Goal: Communication & Community: Share content

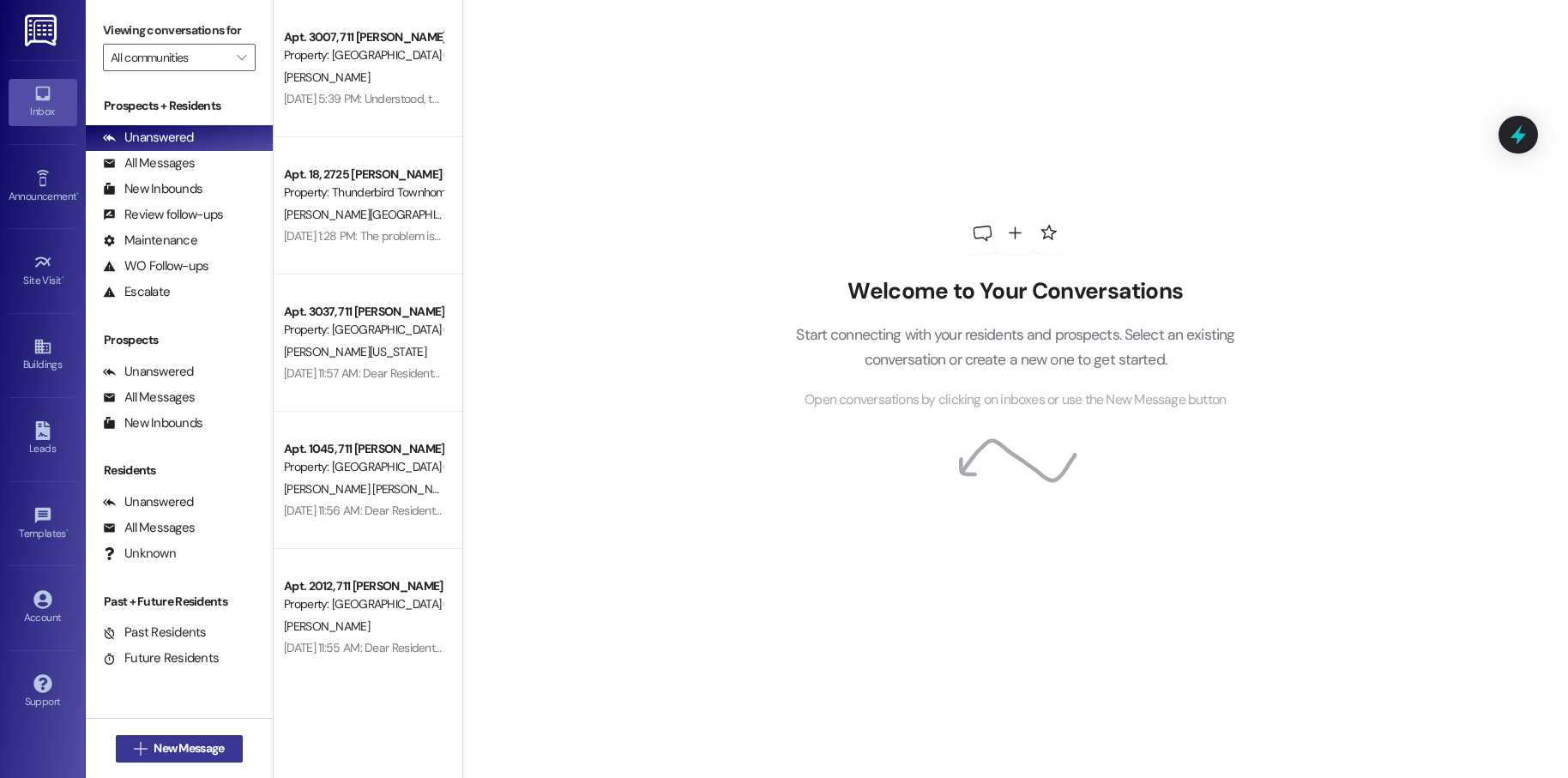
click at [195, 743] on span "New Message" at bounding box center [188, 748] width 70 height 18
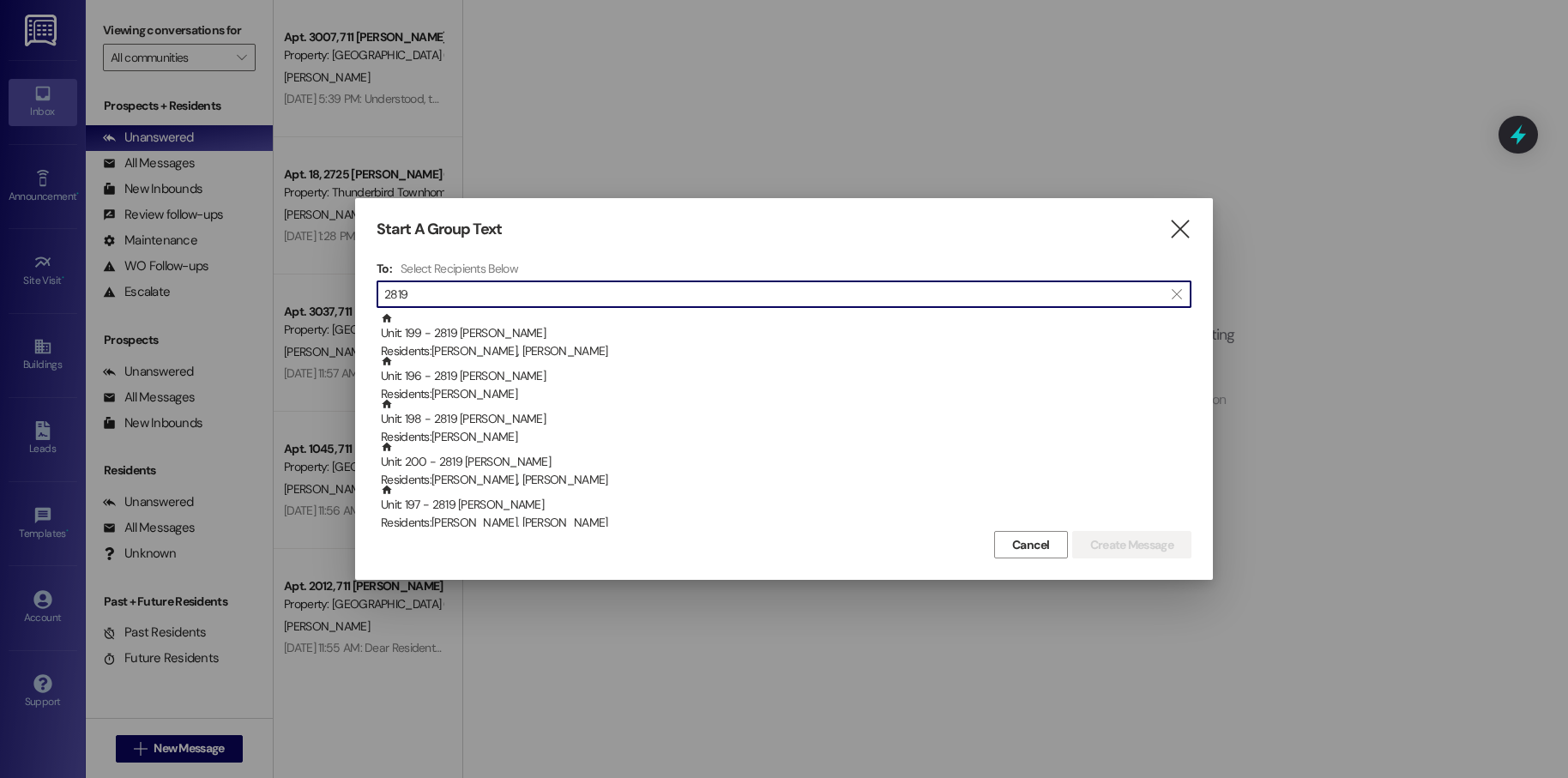
type input "2819"
drag, startPoint x: 1159, startPoint y: 226, endPoint x: 1174, endPoint y: 230, distance: 15.5
click at [1174, 230] on div "Start A Group Text " at bounding box center [784, 229] width 815 height 19
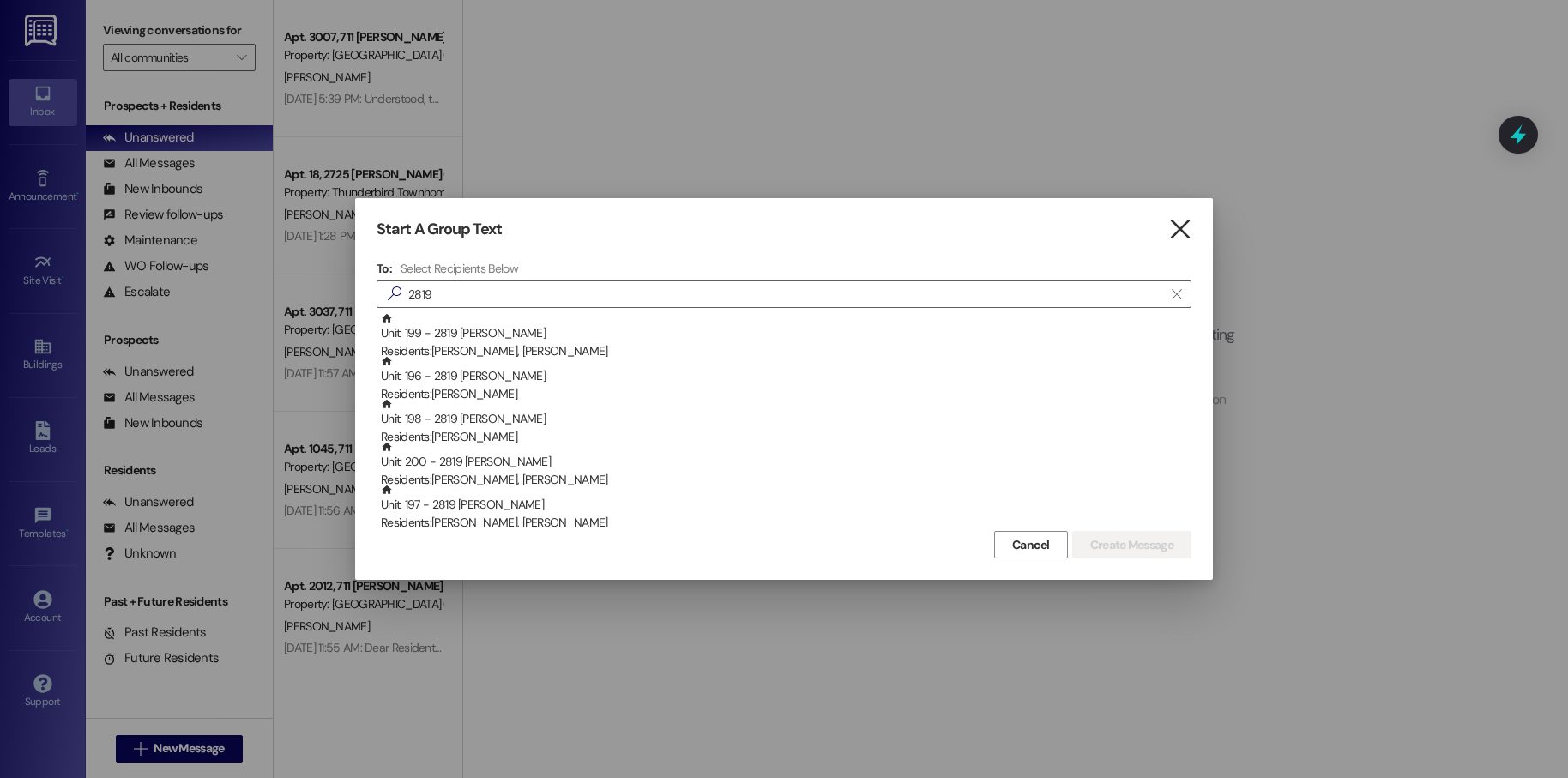
click at [1179, 232] on icon "" at bounding box center [1180, 229] width 23 height 18
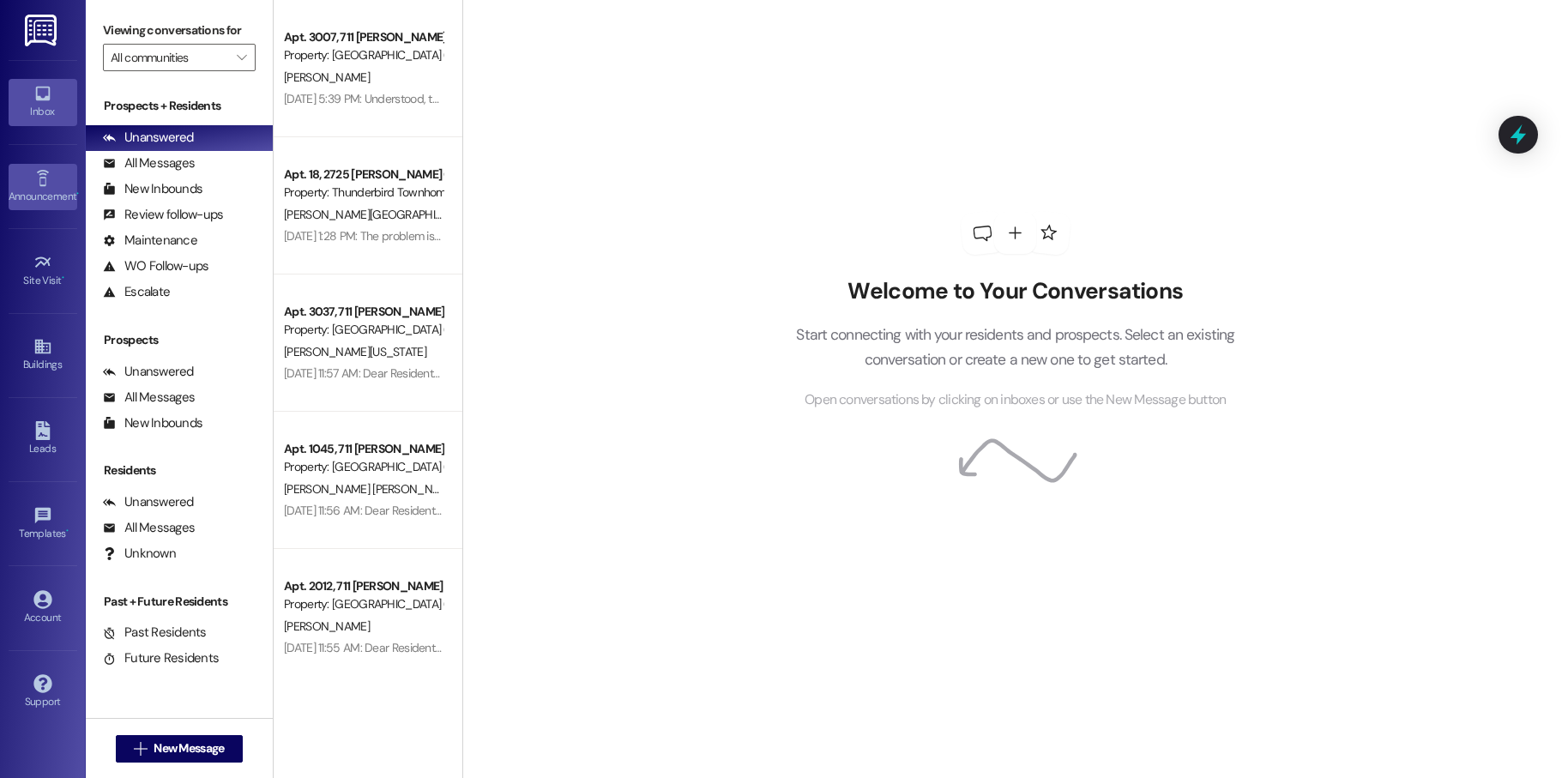
click at [45, 170] on icon at bounding box center [43, 179] width 19 height 19
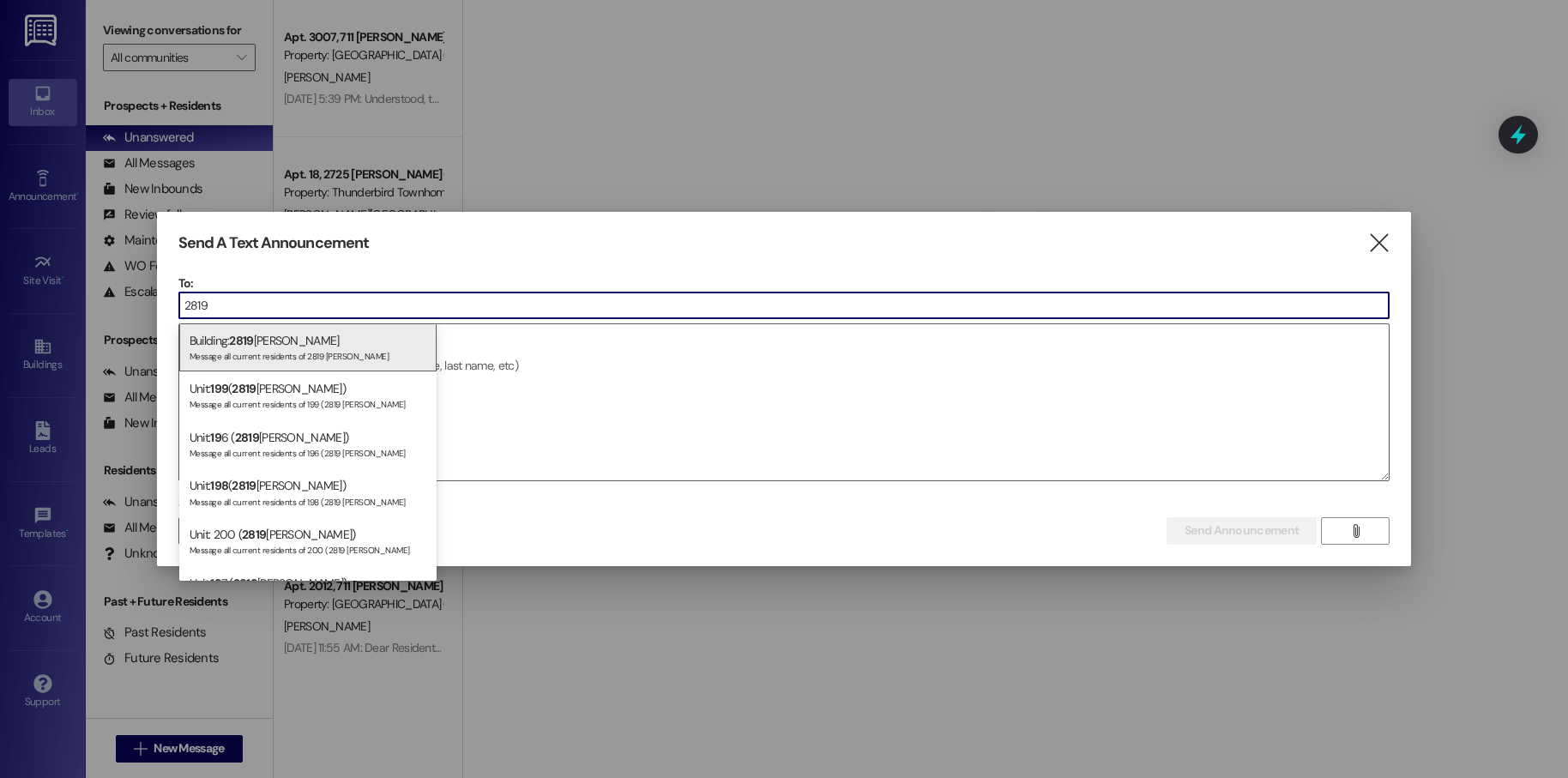
type input "2819"
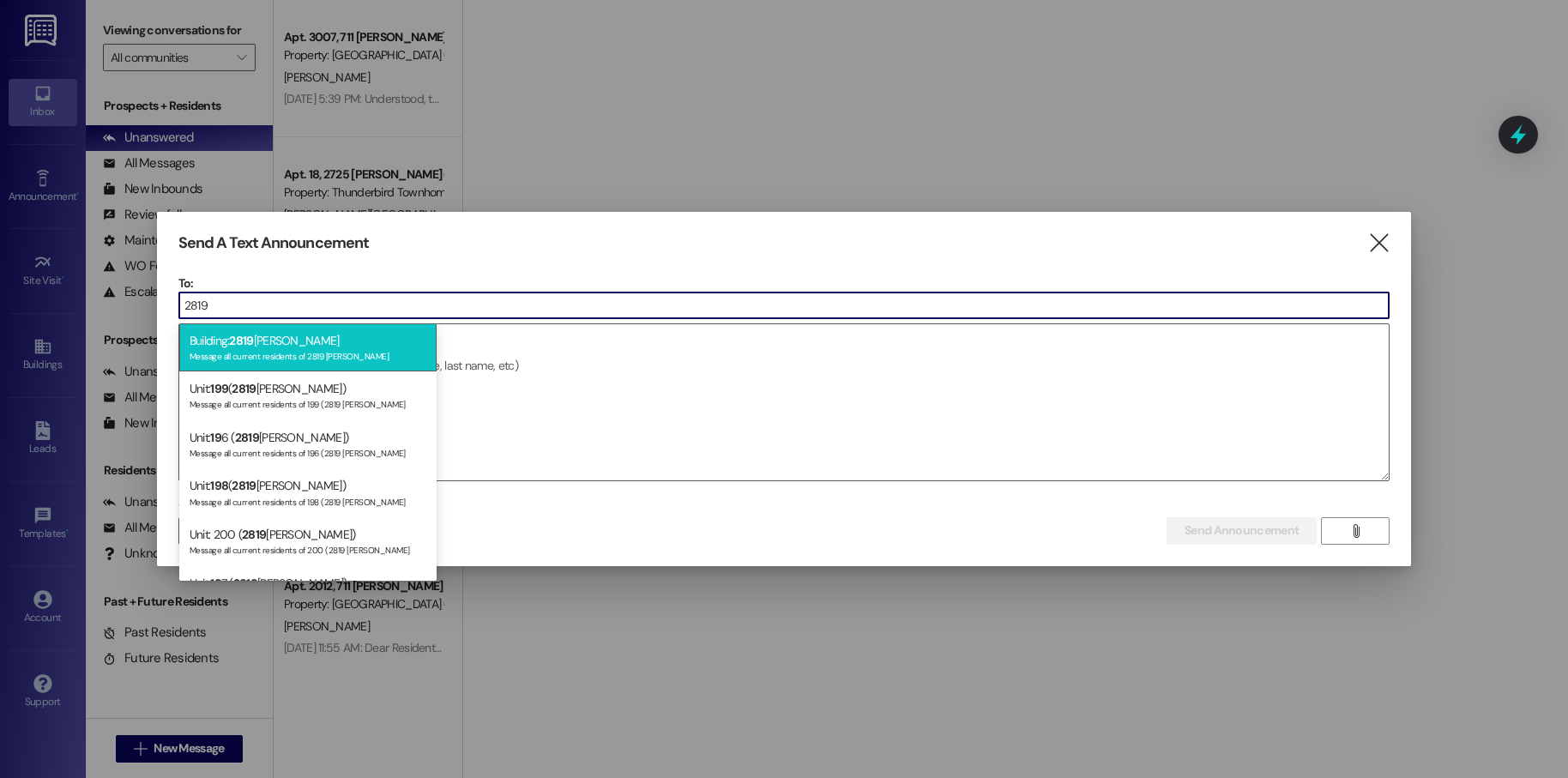
click at [234, 338] on span "2819" at bounding box center [240, 341] width 24 height 15
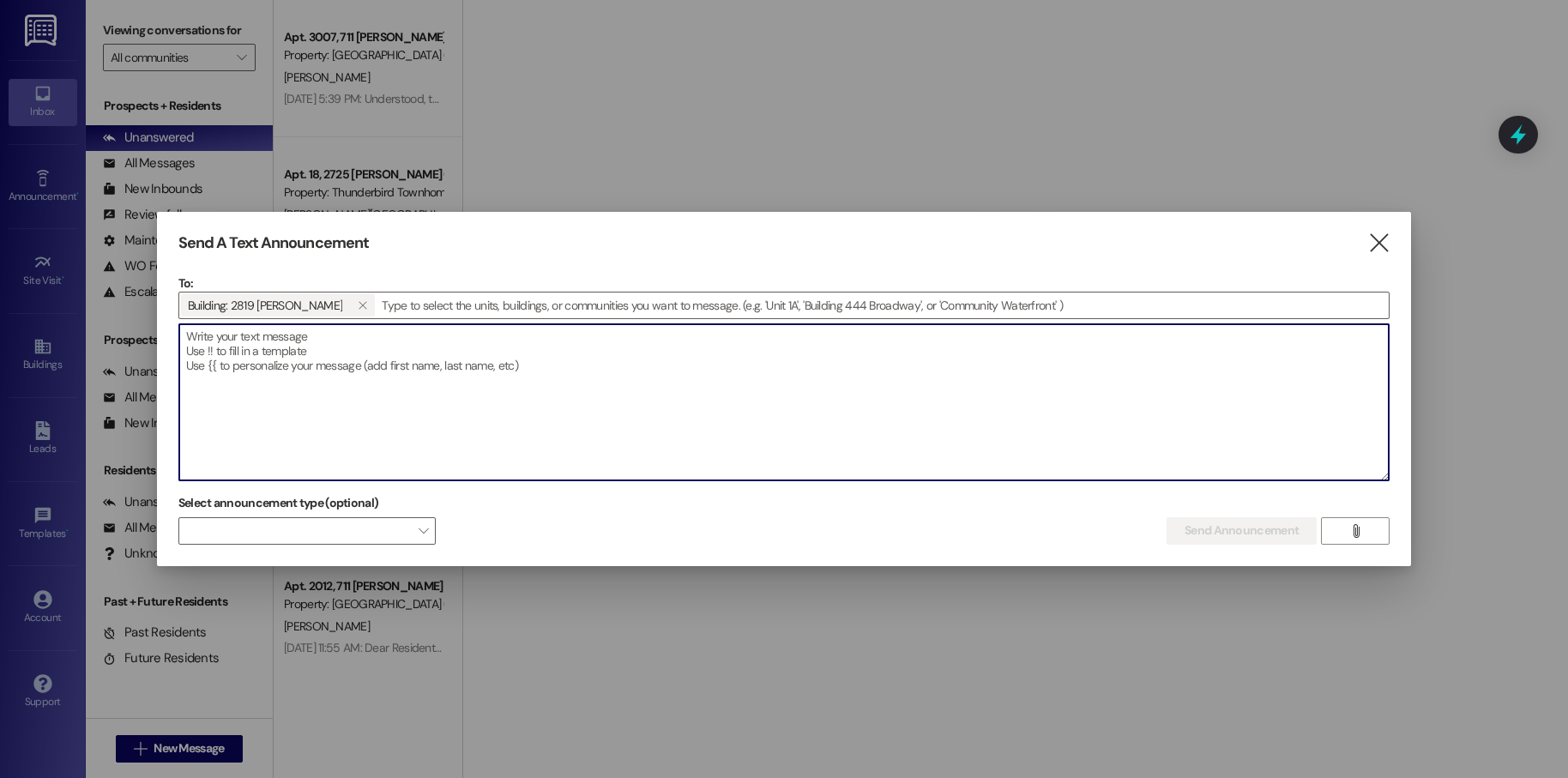
click at [268, 327] on textarea at bounding box center [784, 403] width 1210 height 156
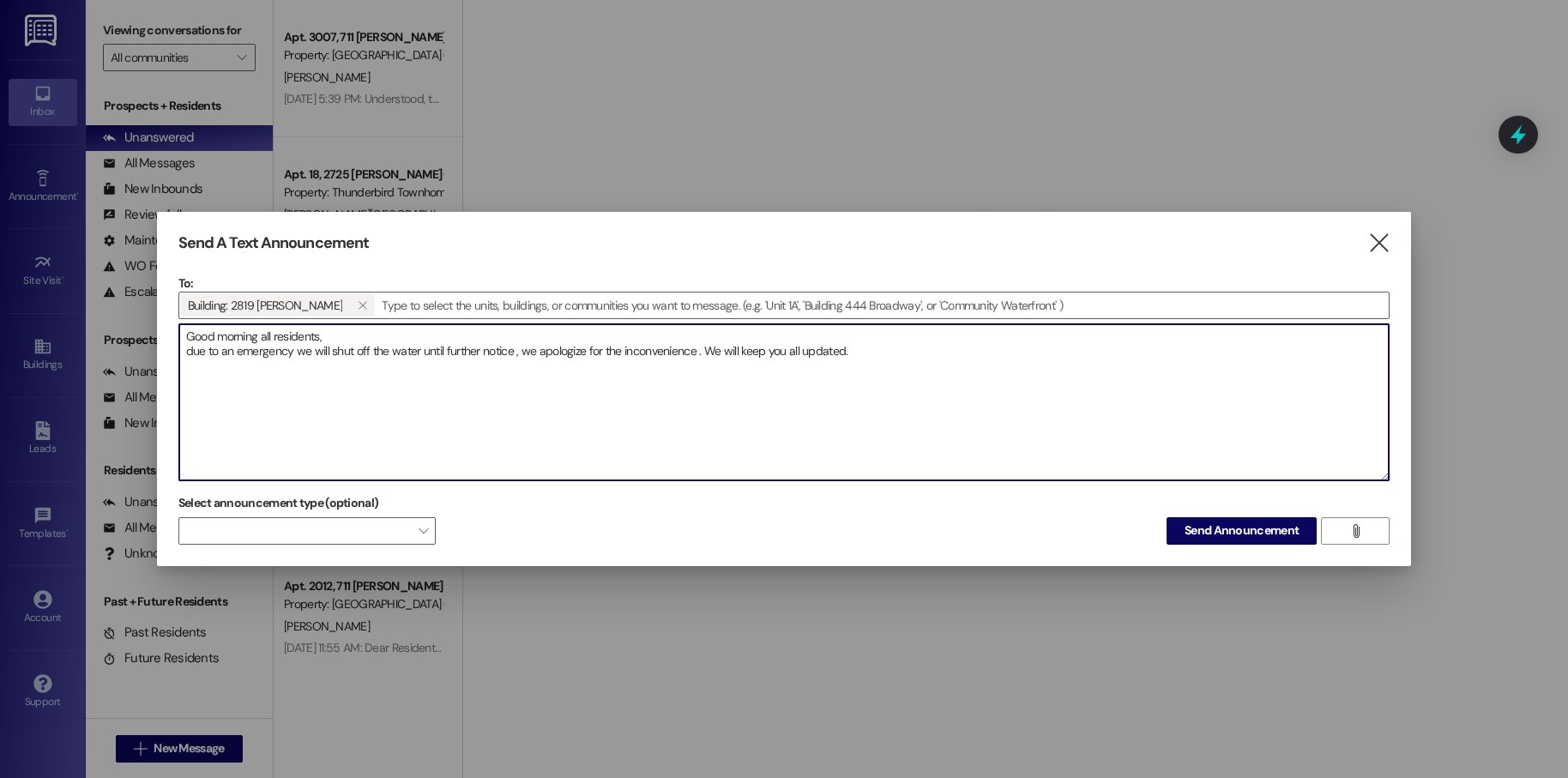
click at [386, 415] on textarea "Good morning all residents, due to an emergency we will shut off the water unti…" at bounding box center [784, 403] width 1210 height 156
type textarea "Good morning all residents, due to an emergency we will shut off the water unti…"
click at [281, 386] on textarea "Good morning all residents, due to an emergency we will shut off the water unti…" at bounding box center [784, 403] width 1210 height 156
click at [1219, 537] on span "Send Announcement" at bounding box center [1242, 530] width 114 height 18
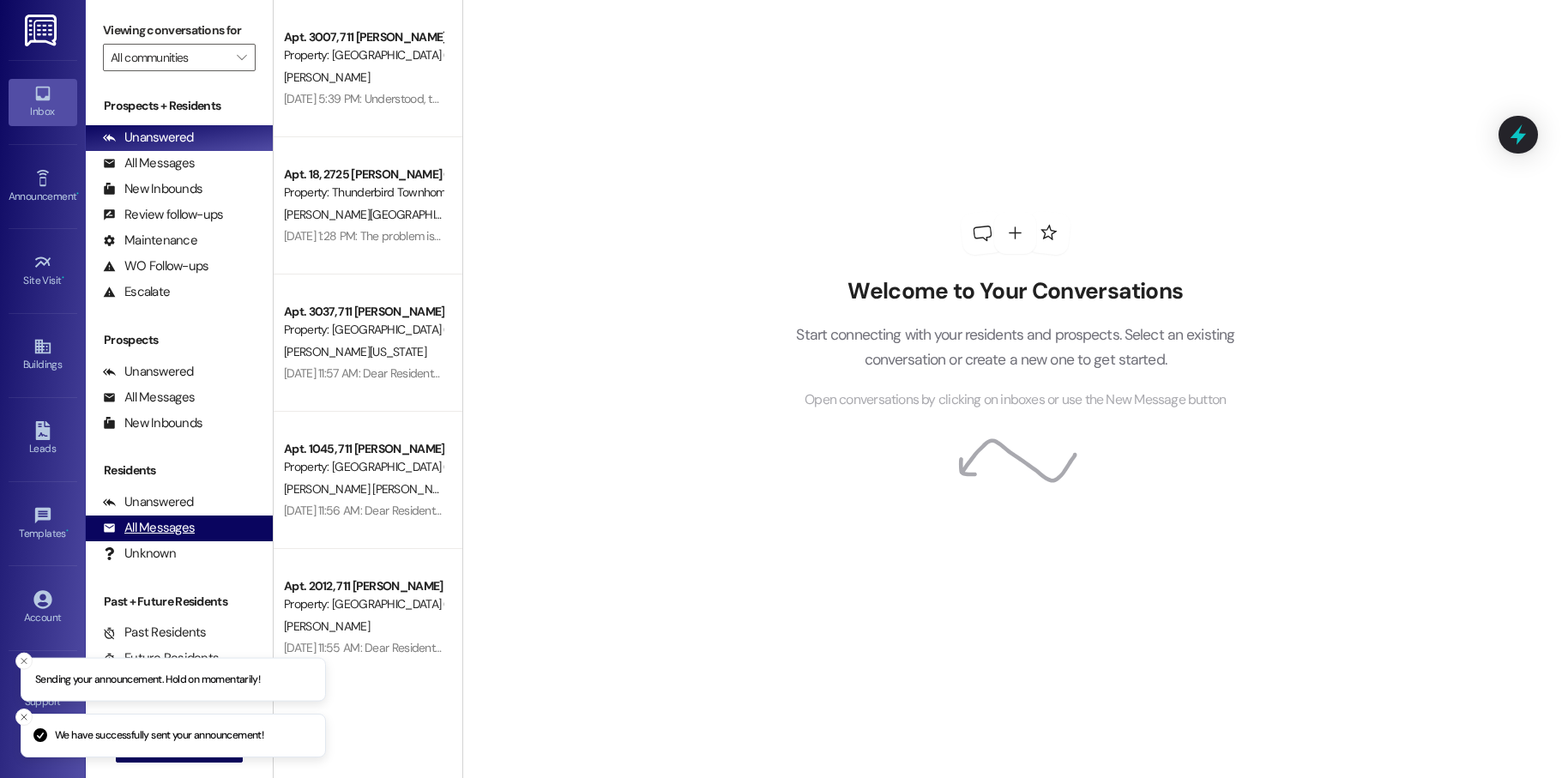
click at [138, 523] on div "All Messages" at bounding box center [149, 528] width 92 height 18
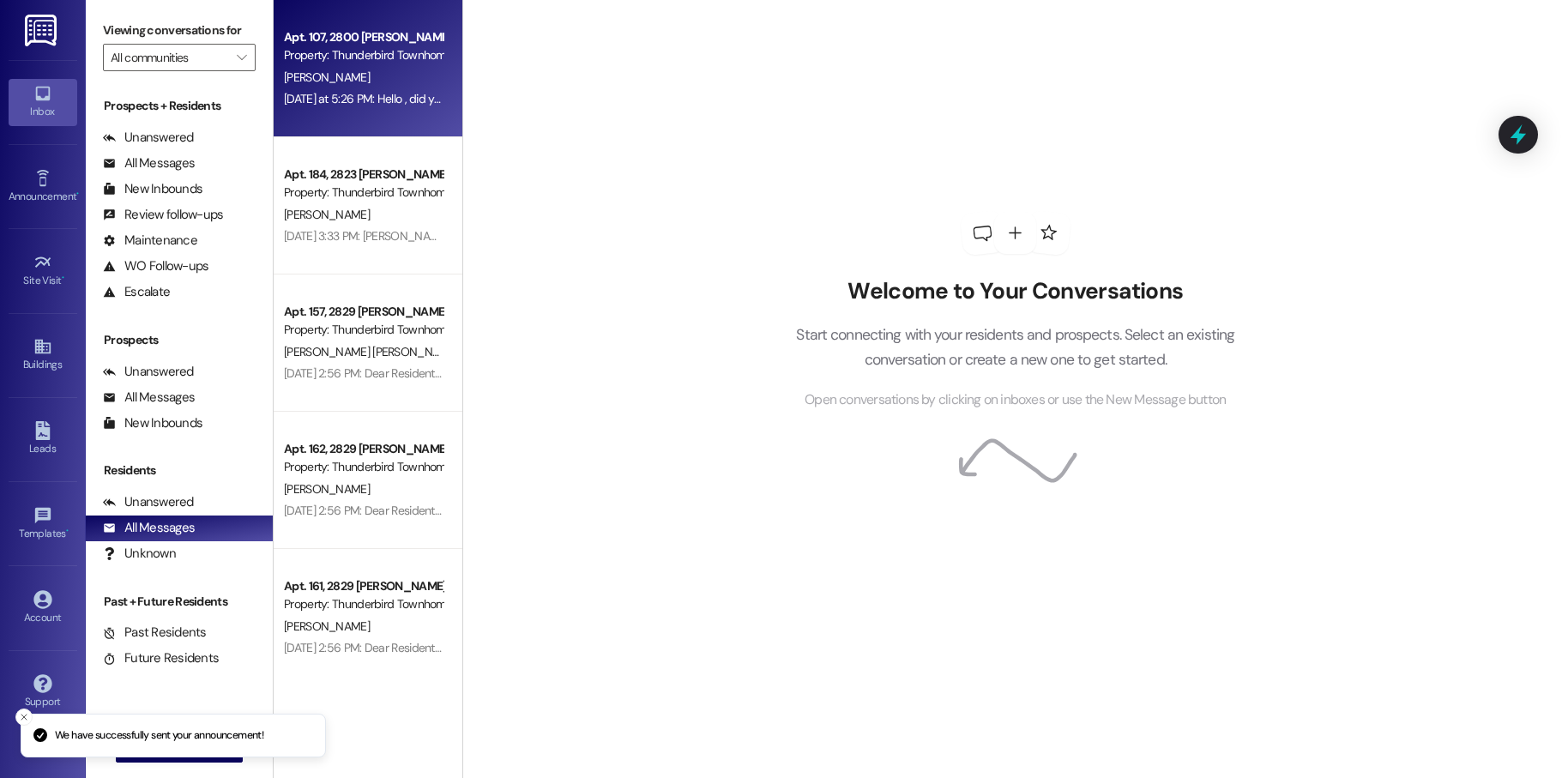
click at [370, 98] on div "[DATE] at 5:26 PM: Hello , did you want to renew your lease ? [DATE] at 5:26 PM…" at bounding box center [433, 98] width 298 height 15
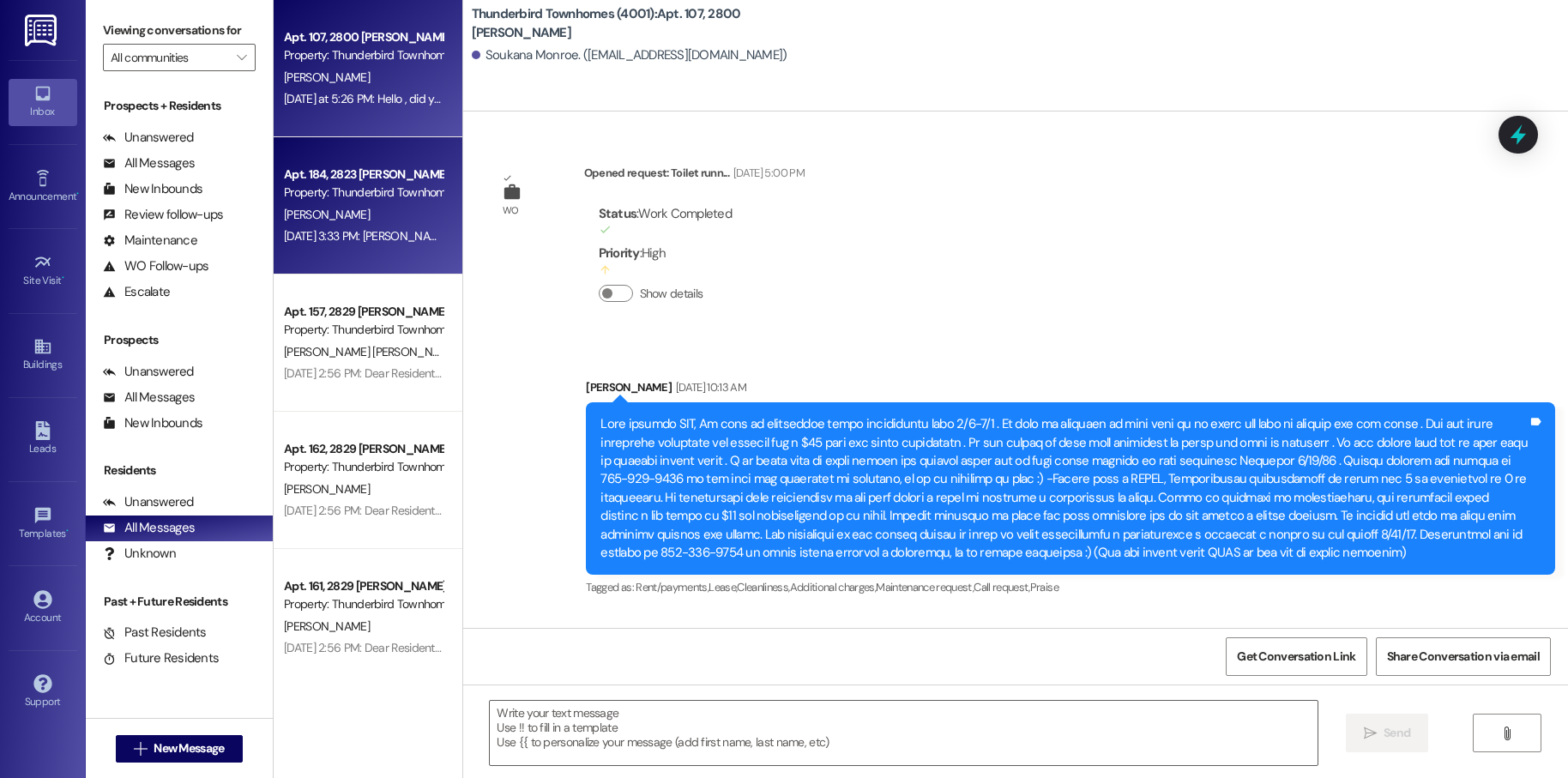
scroll to position [12789, 0]
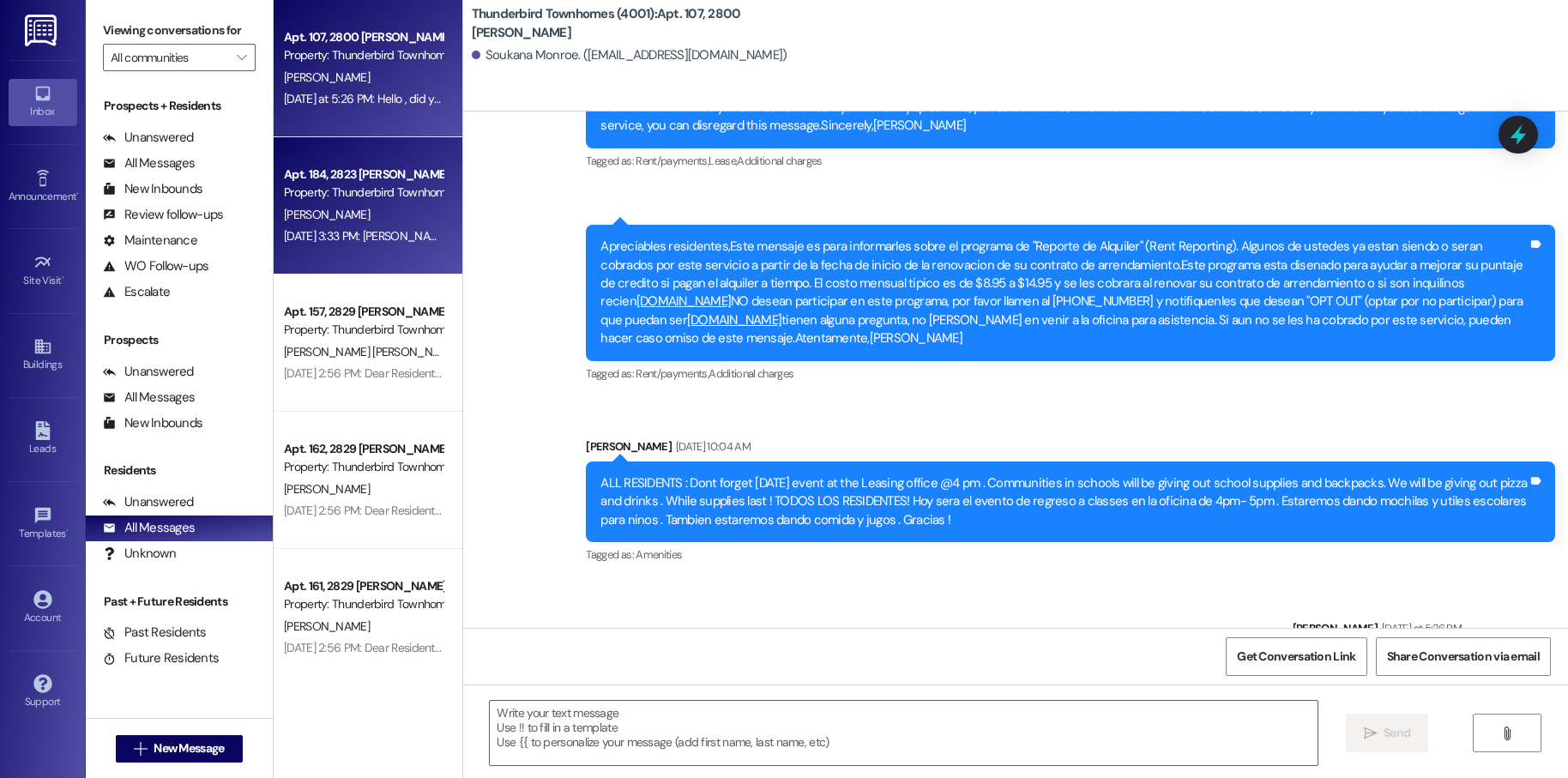
click at [374, 221] on div "[PERSON_NAME]" at bounding box center [363, 214] width 162 height 21
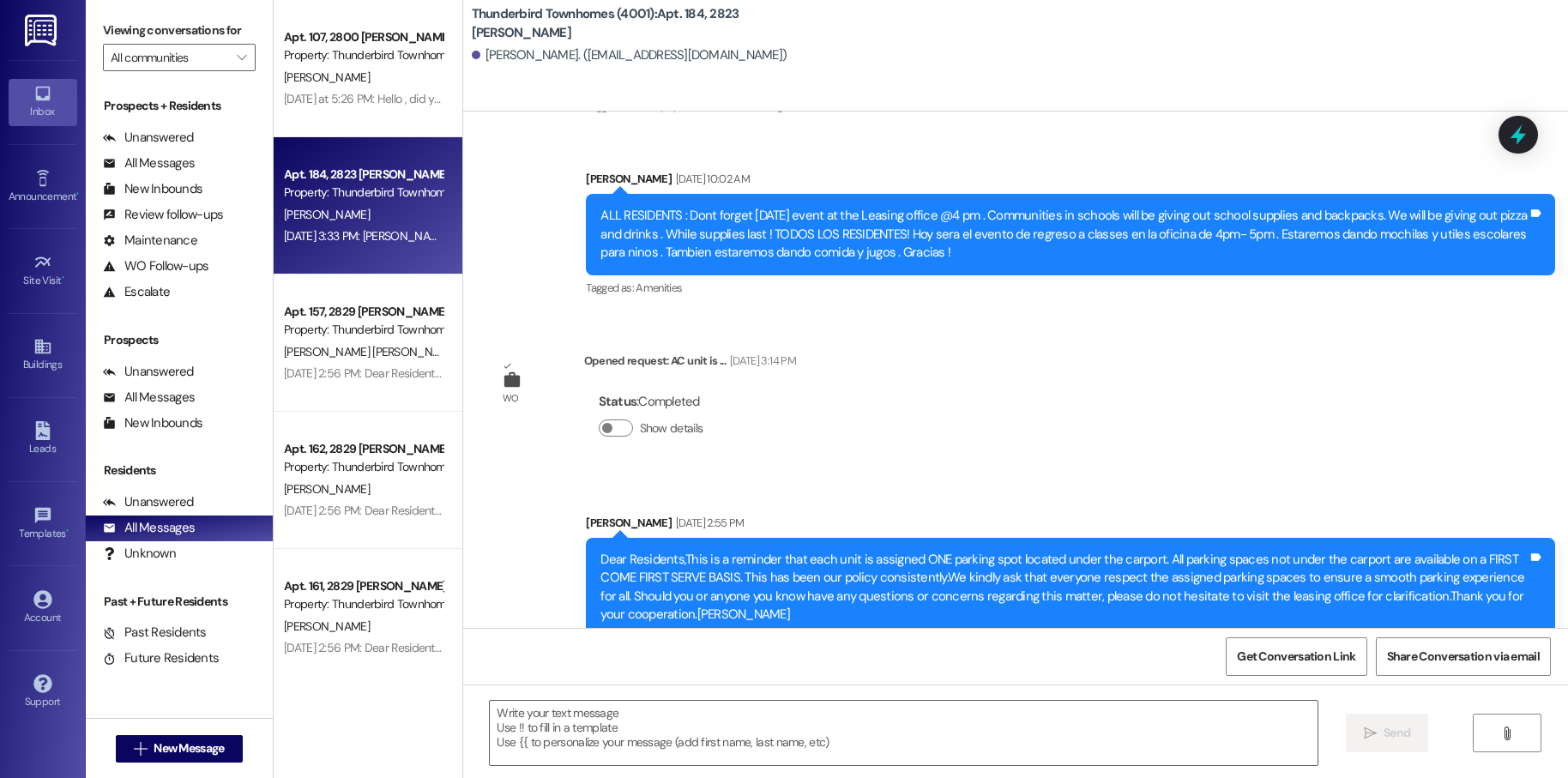
scroll to position [21515, 0]
click at [137, 544] on div "Unknown" at bounding box center [140, 553] width 73 height 18
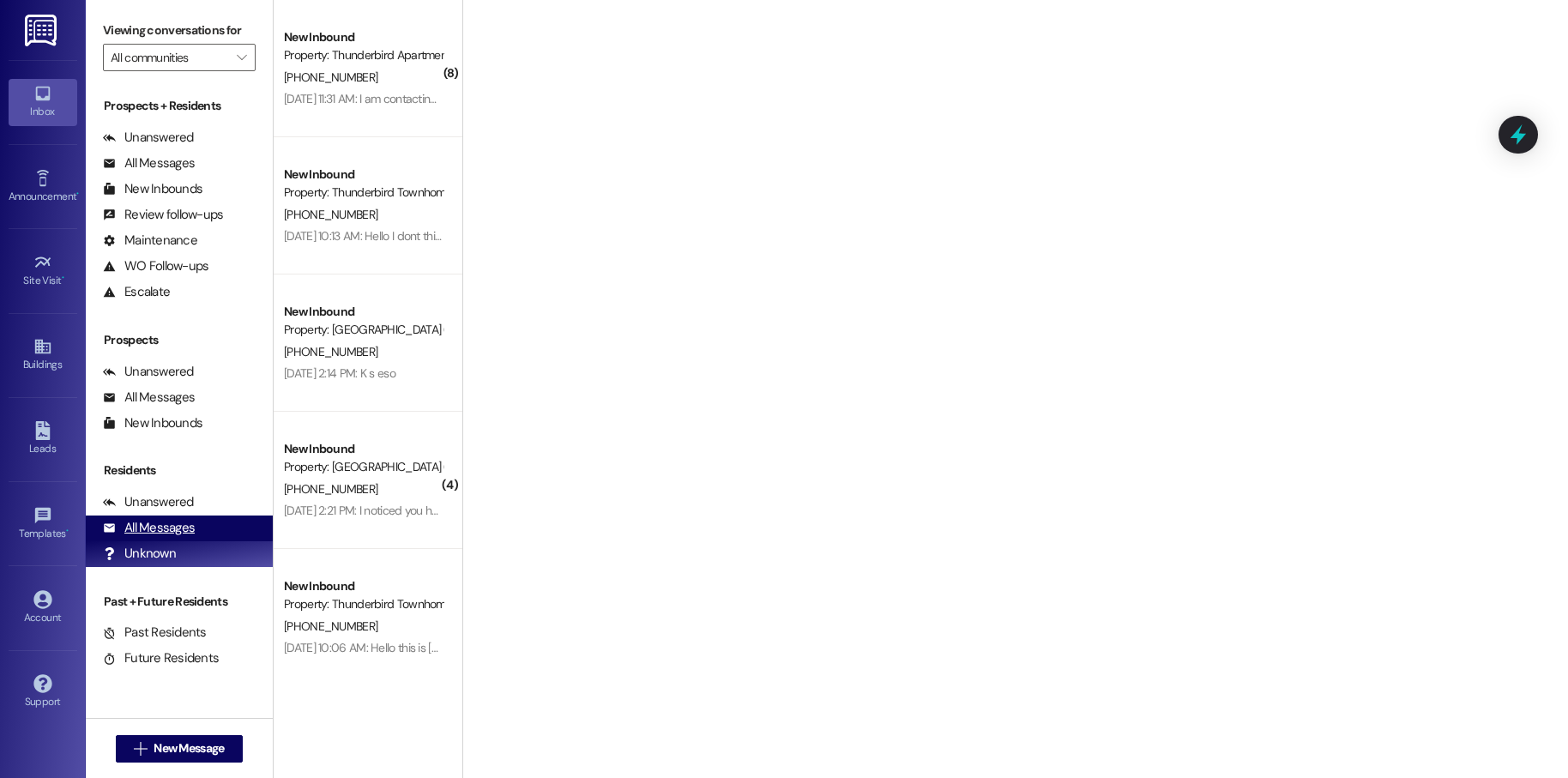
click at [144, 527] on div "All Messages" at bounding box center [149, 528] width 92 height 18
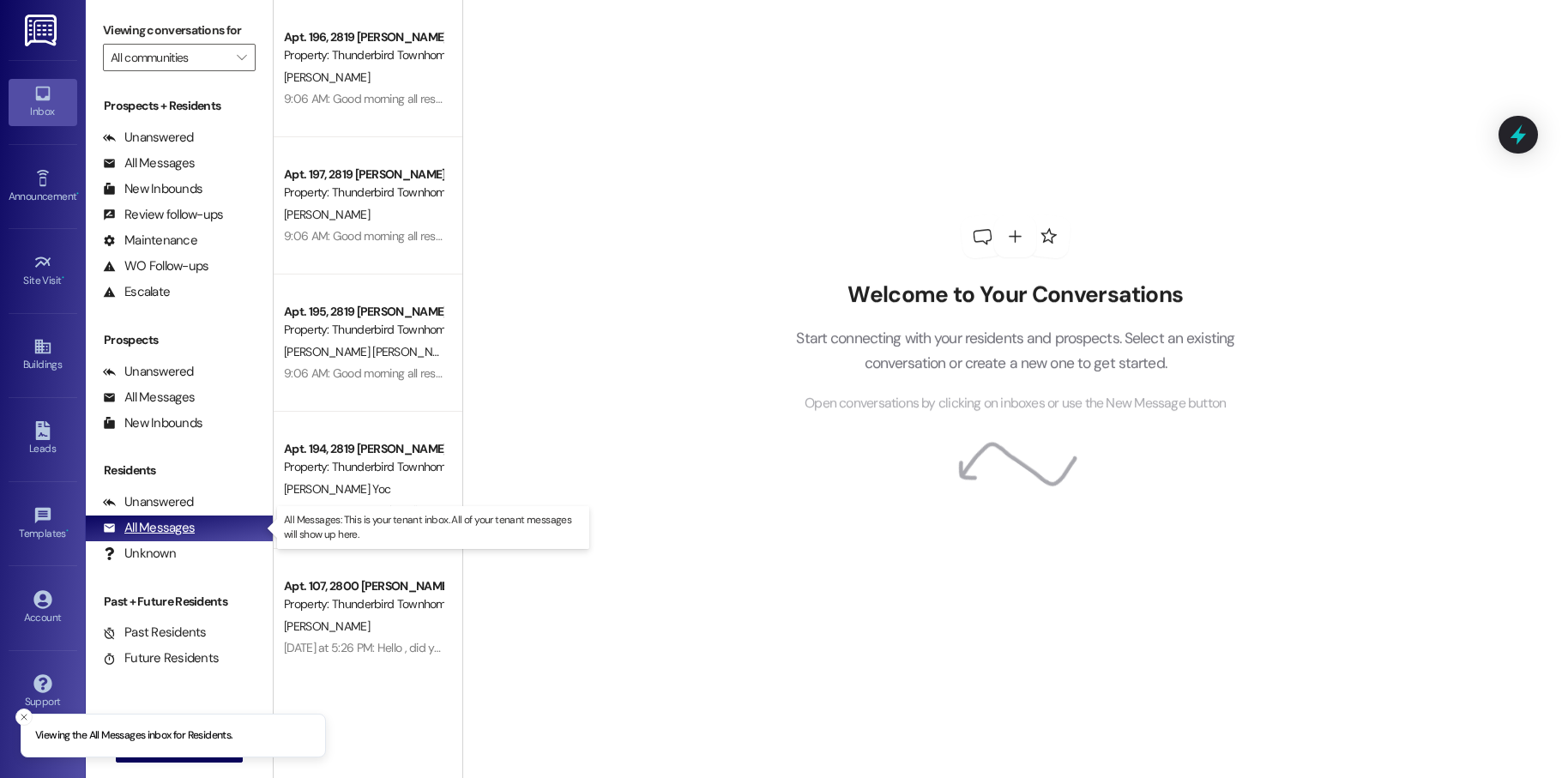
click at [144, 527] on div "All Messages" at bounding box center [149, 528] width 92 height 18
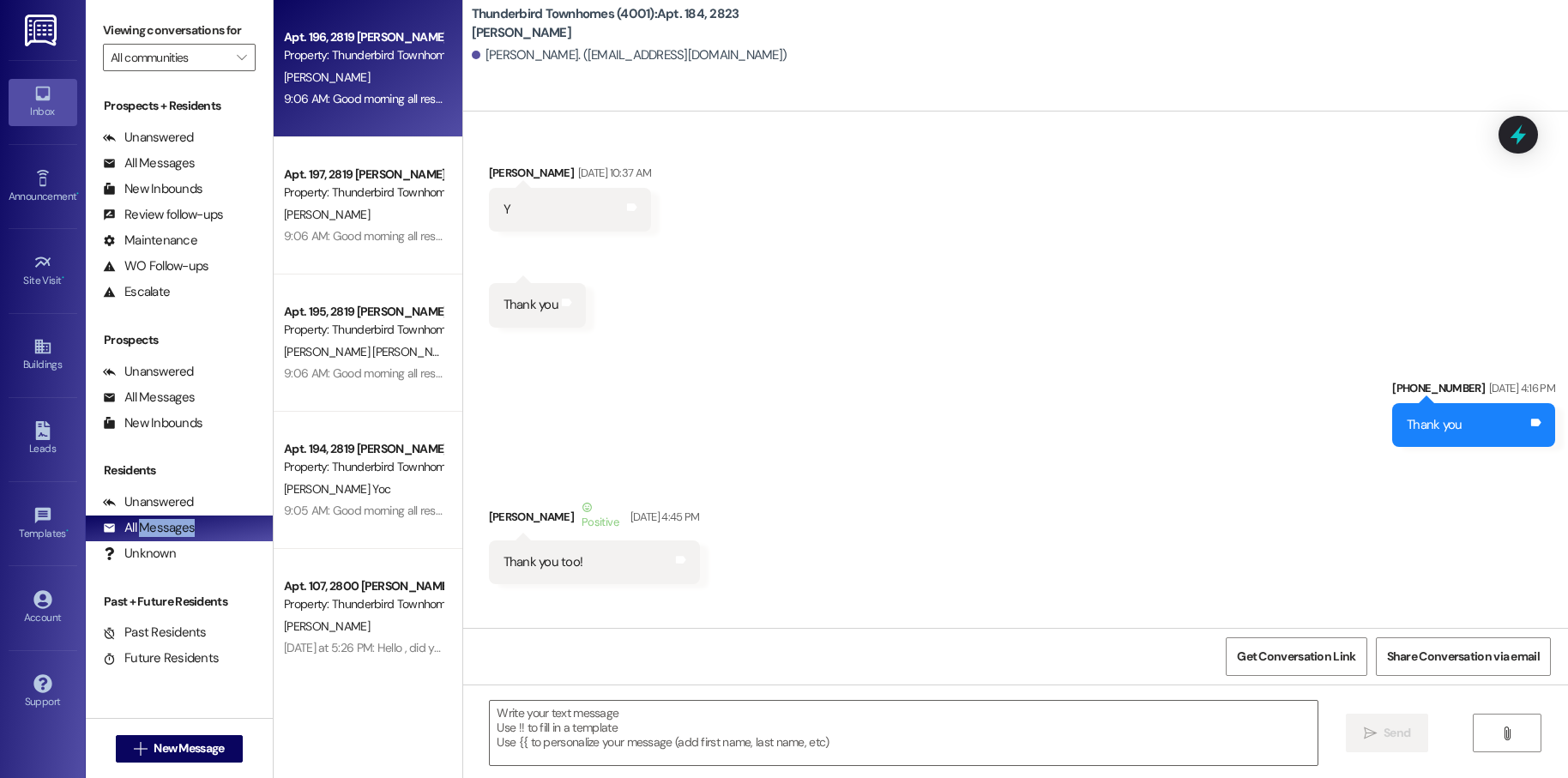
scroll to position [21514, 0]
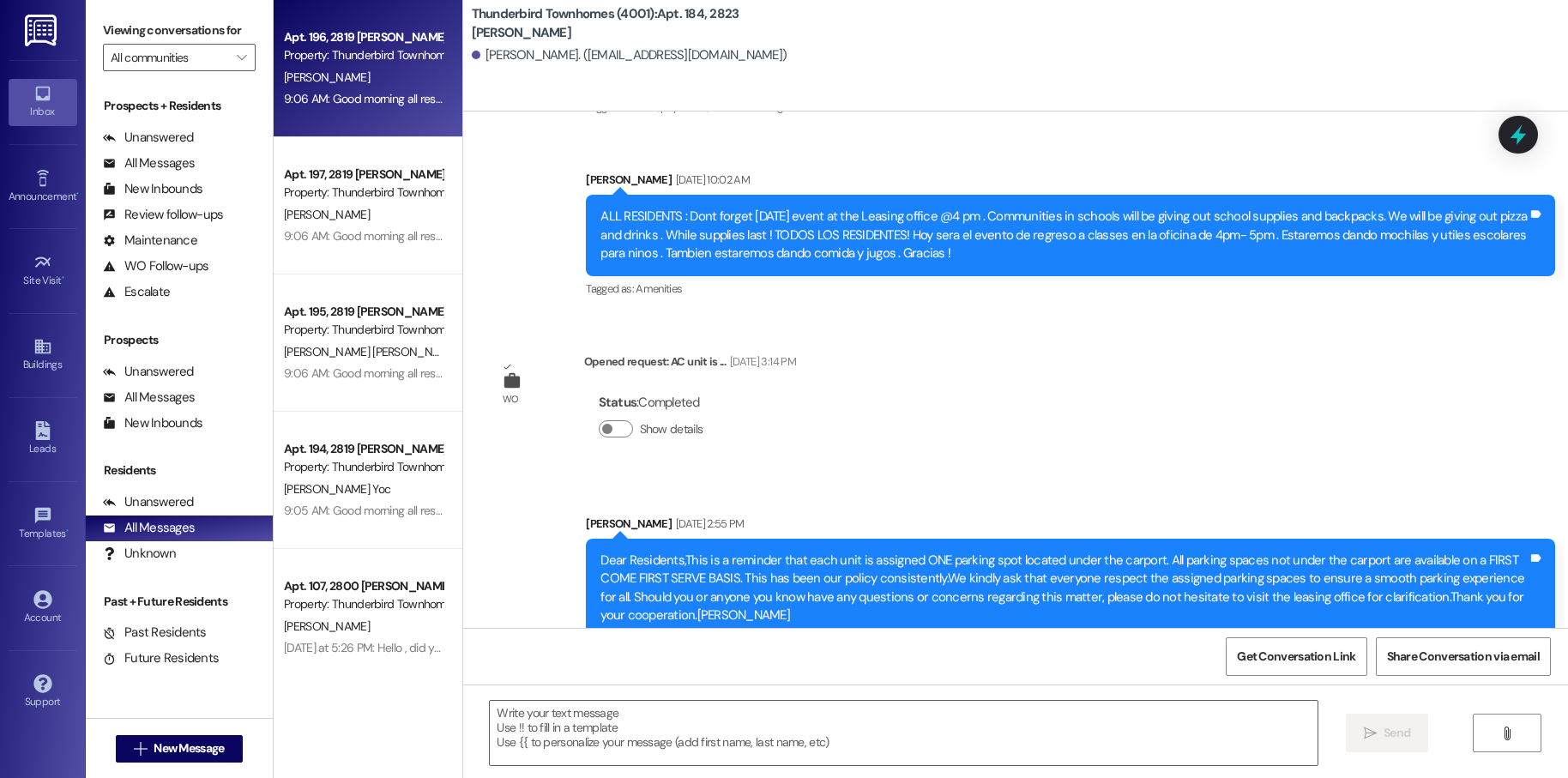
click at [353, 118] on div "Apt. 196, 2819 [PERSON_NAME] Property: Thunderbird Townhomes (4001) [PERSON_NAM…" at bounding box center [367, 69] width 188 height 137
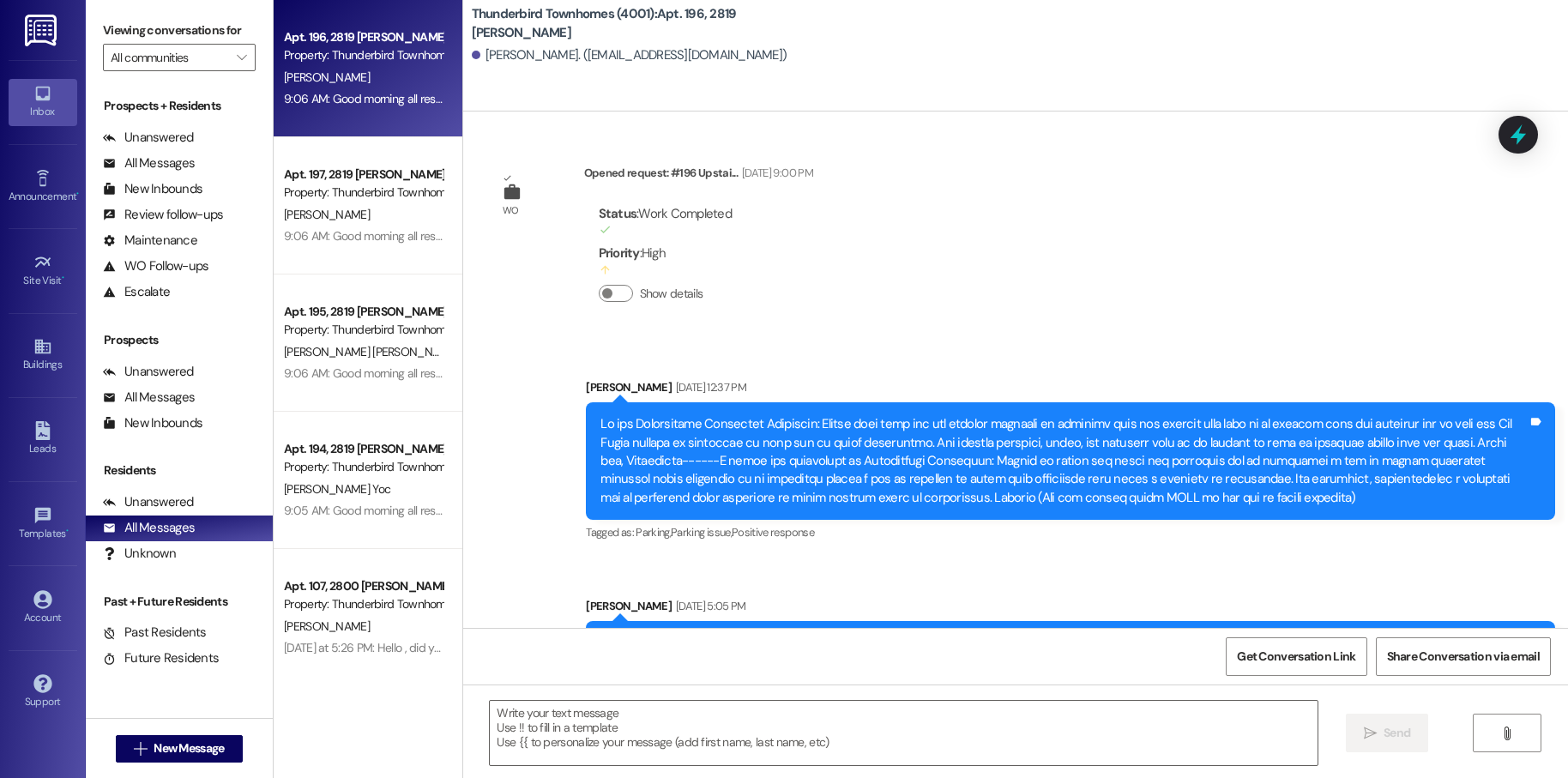
scroll to position [13074, 0]
